Goal: Information Seeking & Learning: Learn about a topic

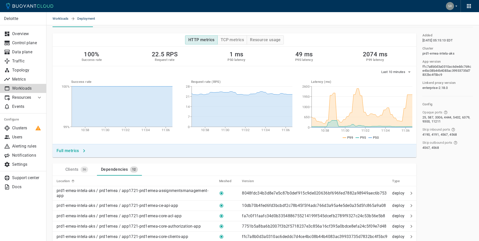
scroll to position [25, 0]
click at [16, 37] on link "Overview" at bounding box center [23, 33] width 46 height 9
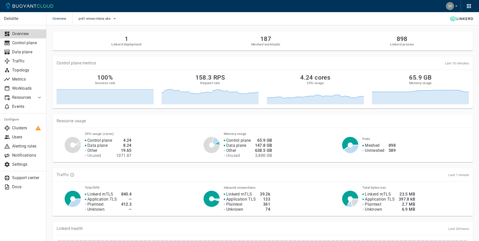
click at [40, 97] on icon at bounding box center [39, 97] width 6 height 6
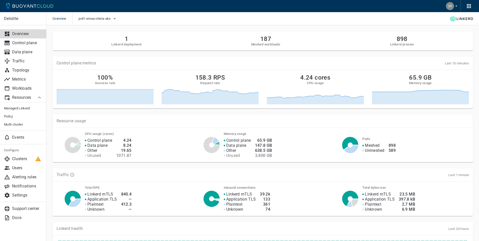
click at [40, 97] on icon at bounding box center [39, 97] width 6 height 6
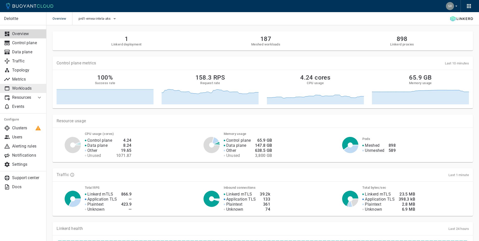
click at [27, 88] on p "Workloads" at bounding box center [27, 88] width 30 height 5
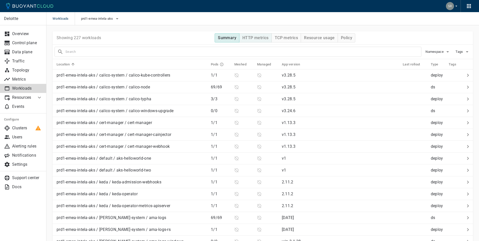
click at [254, 38] on h4 "HTTP metrics" at bounding box center [255, 37] width 26 height 5
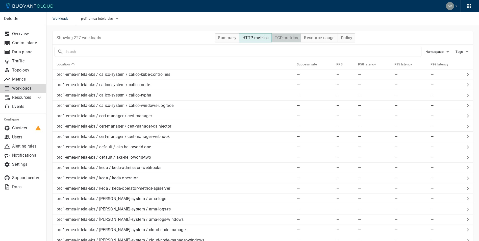
click at [289, 36] on h4 "TCP metrics" at bounding box center [286, 37] width 23 height 5
